Goal: Consume media (video, audio): Consume media (video, audio)

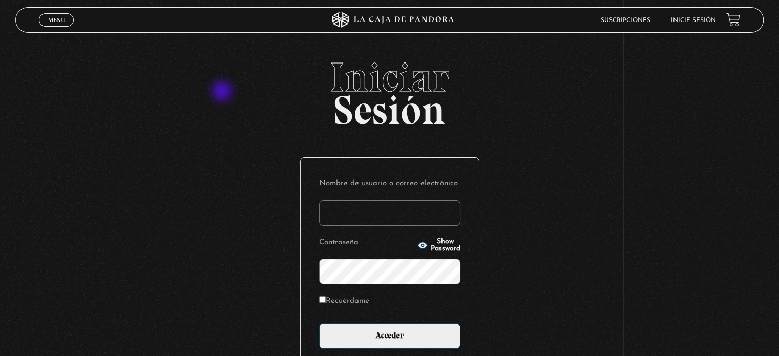
type input "[EMAIL_ADDRESS][DOMAIN_NAME]"
click at [319, 323] on input "Acceder" at bounding box center [389, 336] width 141 height 26
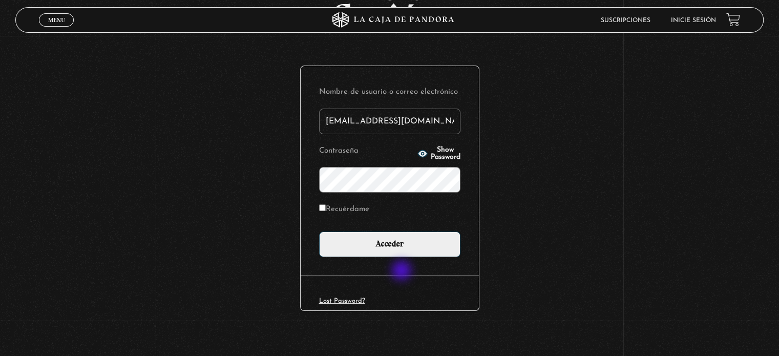
scroll to position [97, 0]
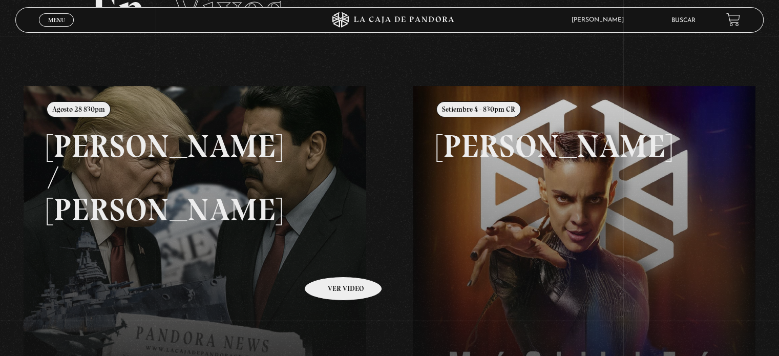
scroll to position [77, 0]
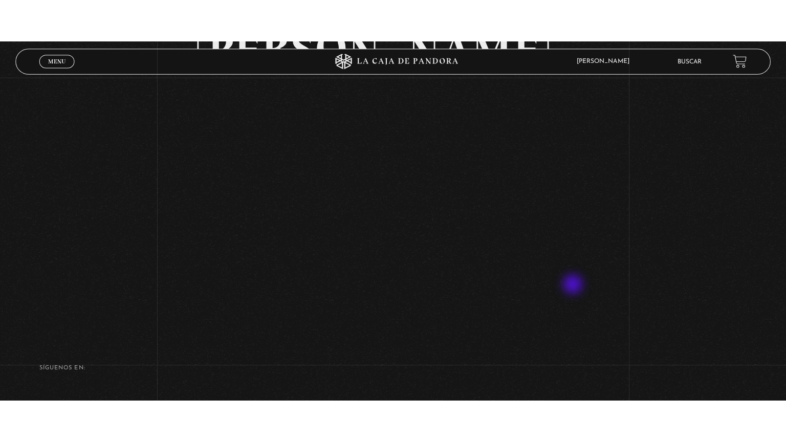
scroll to position [111, 0]
